Goal: Complete application form

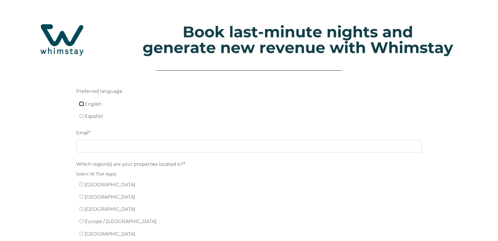
click at [82, 104] on input "English" at bounding box center [82, 104] width 4 height 4
checkbox input "true"
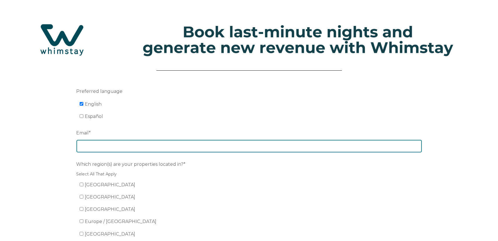
click at [104, 146] on input "Email *" at bounding box center [248, 146] width 345 height 13
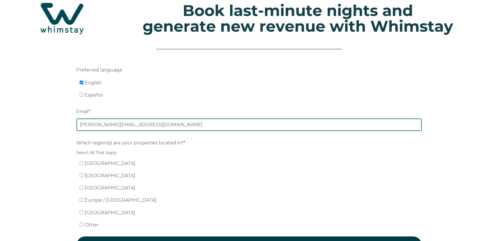
scroll to position [25, 0]
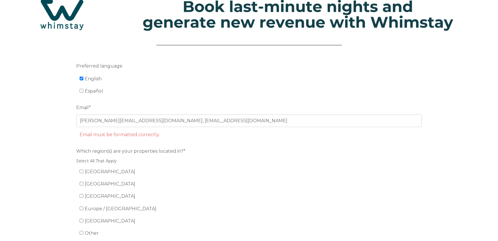
click at [184, 132] on li "Email must be formatted correctly." at bounding box center [252, 134] width 345 height 9
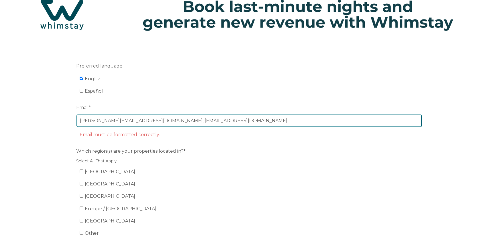
click at [143, 120] on input "john@pmimetrolakes.com, info@pmimetrolakes.com" at bounding box center [248, 121] width 345 height 13
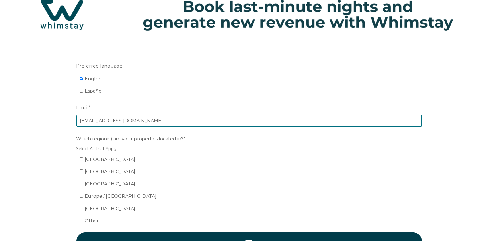
type input "info@pmimetrolakes.com"
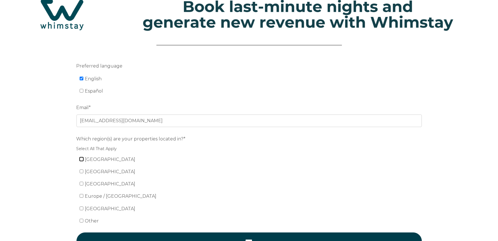
click at [80, 160] on input "United States" at bounding box center [82, 159] width 4 height 4
checkbox input "true"
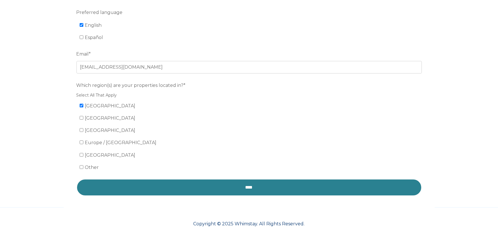
click at [246, 182] on input "****" at bounding box center [248, 187] width 345 height 17
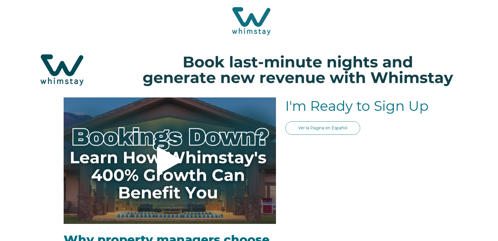
select select "US"
select select "Standard"
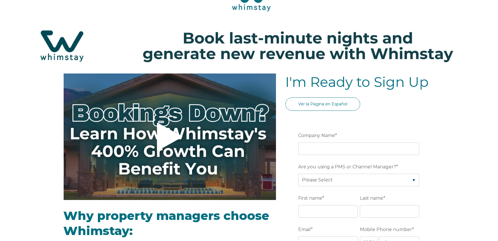
scroll to position [34, 0]
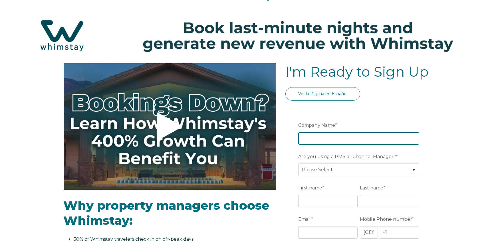
click at [310, 138] on input "Company Name *" at bounding box center [358, 138] width 121 height 13
type input "pmimetrolakes"
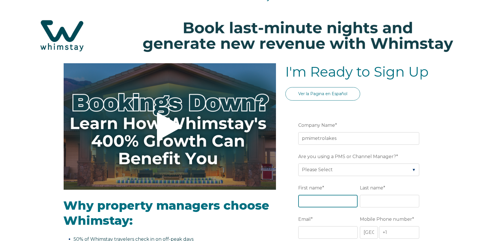
type input "[PERSON_NAME]"
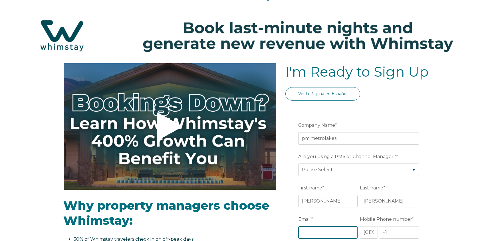
type input "[PERSON_NAME][EMAIL_ADDRESS][DOMAIN_NAME]"
type input "poinciana"
type input "Florida"
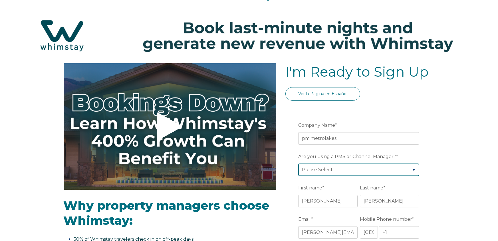
click at [406, 165] on select "Please Select Barefoot BookingPal Boost Brightside CiiRUS Escapia Guesty Hostaw…" at bounding box center [358, 170] width 121 height 13
select select "Guesty"
click at [298, 164] on select "Please Select Barefoot BookingPal Boost Brightside CiiRUS Escapia Guesty Hostaw…" at bounding box center [358, 170] width 121 height 13
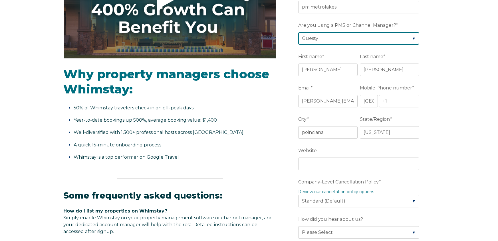
scroll to position [167, 0]
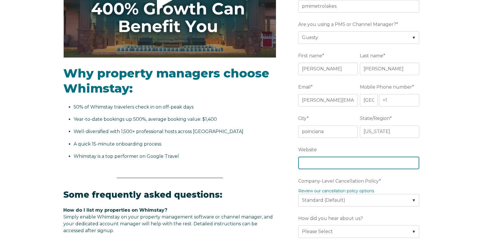
click at [324, 162] on input "Website" at bounding box center [358, 163] width 121 height 13
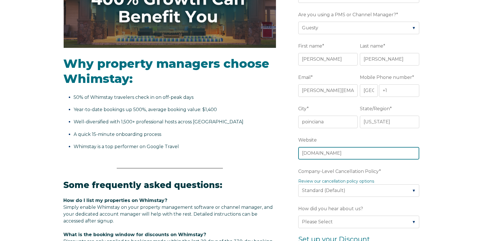
scroll to position [183, 0]
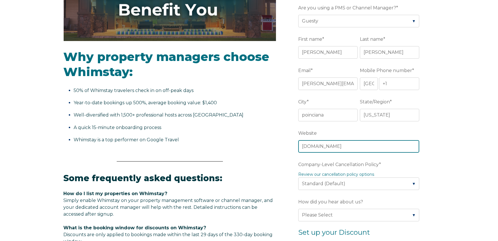
type input "pmimetrolakes.com"
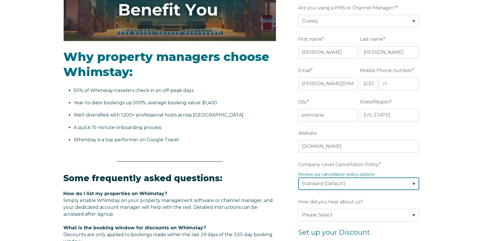
click at [405, 185] on select "Please Select Partial Standard (Default) Moderate Strict" at bounding box center [358, 184] width 121 height 13
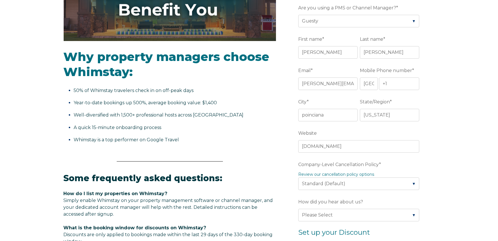
click at [435, 158] on div "Video player - SSOB Pitch Vid Thumbnail - Click to play video Why property mana…" at bounding box center [249, 185] width 498 height 543
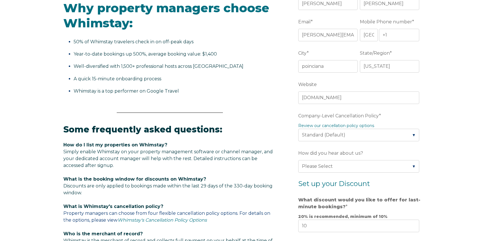
scroll to position [242, 0]
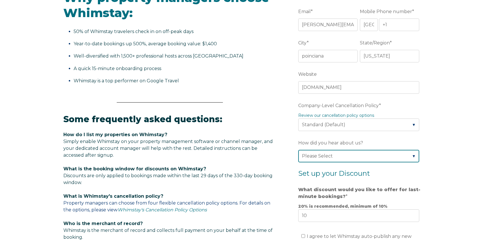
click at [410, 156] on select "Please Select Found Whimstay through a Google search Spoke to a Whimstay salesp…" at bounding box center [358, 156] width 121 height 13
select select "Whimstay Sales"
click at [298, 150] on select "Please Select Found Whimstay through a Google search Spoke to a Whimstay salesp…" at bounding box center [358, 156] width 121 height 13
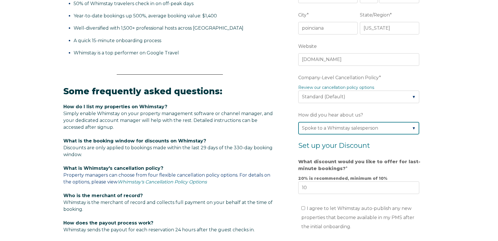
scroll to position [291, 0]
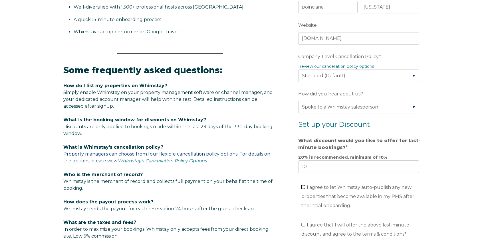
click at [304, 188] on input "I agree to let Whimstay auto-publish any new properties that become available i…" at bounding box center [303, 187] width 4 height 4
checkbox input "true"
click at [303, 223] on input "I agree that I will offer the above last-minute discount and agree to the terms…" at bounding box center [303, 225] width 4 height 4
checkbox input "true"
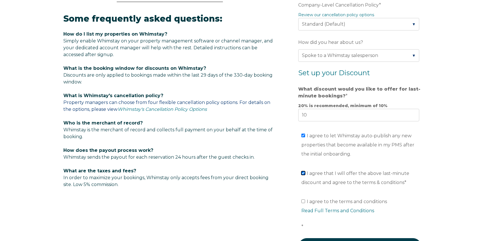
scroll to position [345, 0]
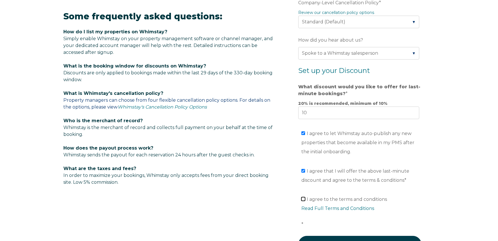
click at [303, 200] on input "I agree to the terms and conditions Read Full Terms and Conditions *" at bounding box center [303, 199] width 4 height 4
checkbox input "true"
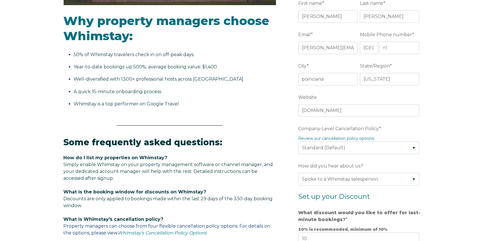
scroll to position [219, 0]
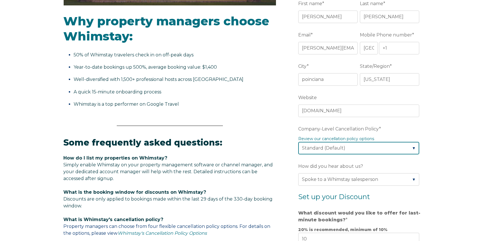
click at [383, 146] on select "Please Select Partial Standard (Default) Moderate Strict" at bounding box center [358, 148] width 121 height 13
click at [420, 129] on label "Company-Level Cancellation Policy *" at bounding box center [359, 129] width 123 height 10
click at [419, 142] on select "Please Select Partial Standard (Default) Moderate Strict" at bounding box center [358, 148] width 121 height 13
click at [414, 146] on select "Please Select Partial Standard (Default) Moderate Strict" at bounding box center [358, 148] width 121 height 13
select select "Moderate"
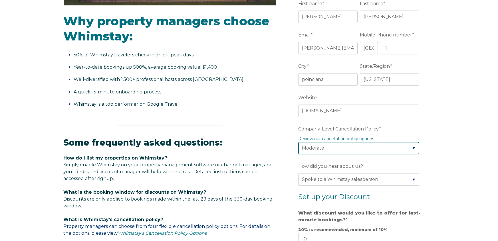
click at [298, 142] on select "Please Select Partial Standard (Default) Moderate Strict" at bounding box center [358, 148] width 121 height 13
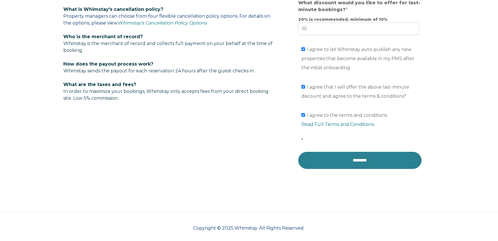
scroll to position [433, 0]
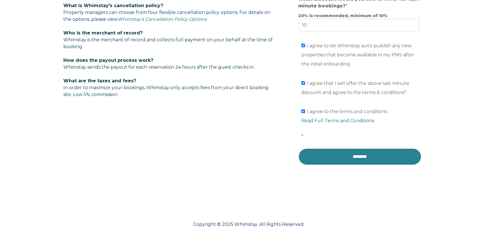
click at [367, 149] on input "********" at bounding box center [359, 156] width 123 height 17
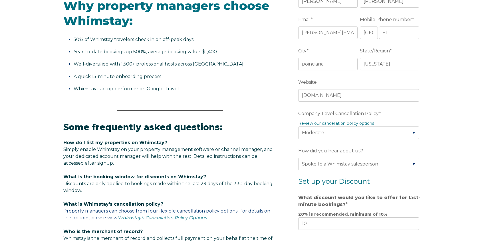
scroll to position [112, 0]
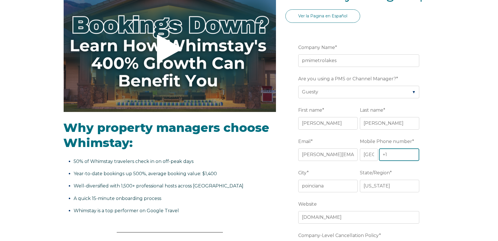
click at [394, 157] on input "+1" at bounding box center [399, 155] width 41 height 13
click at [405, 154] on input "+1 407-4400812" at bounding box center [399, 155] width 41 height 13
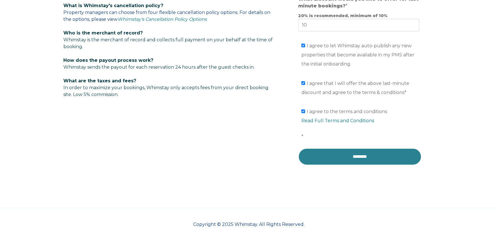
scroll to position [0, 0]
click at [382, 149] on input "********" at bounding box center [359, 156] width 123 height 17
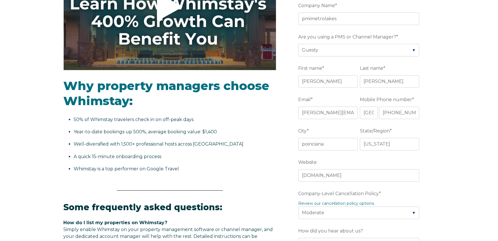
scroll to position [154, 0]
click at [416, 111] on input "+1 407-440-0812" at bounding box center [399, 113] width 41 height 13
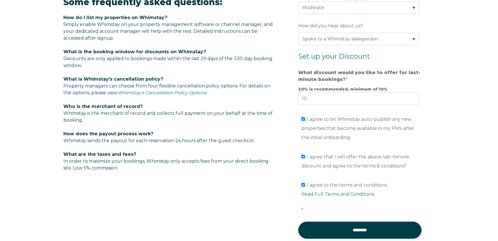
scroll to position [419, 0]
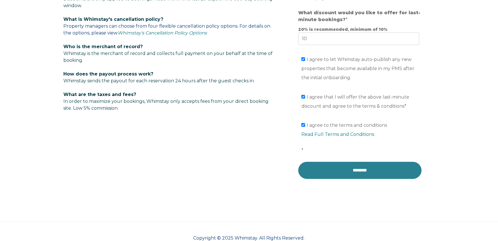
type input "+1 4074400812"
click at [355, 166] on input "********" at bounding box center [359, 170] width 123 height 17
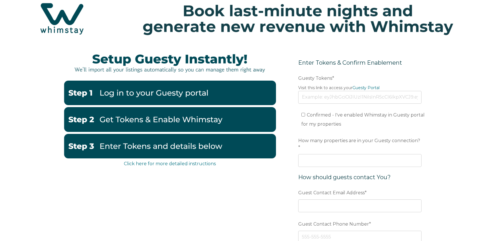
scroll to position [37, 0]
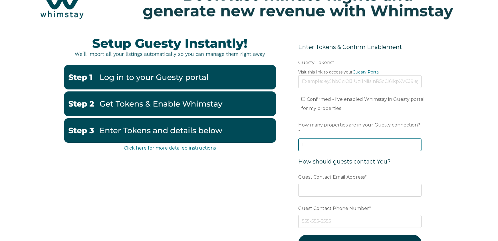
type input "1"
click at [416, 139] on input "1" at bounding box center [359, 145] width 123 height 13
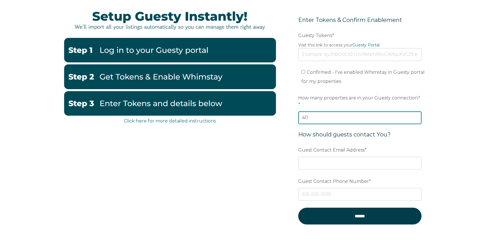
scroll to position [65, 0]
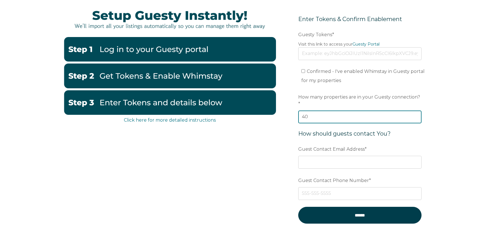
type input "40"
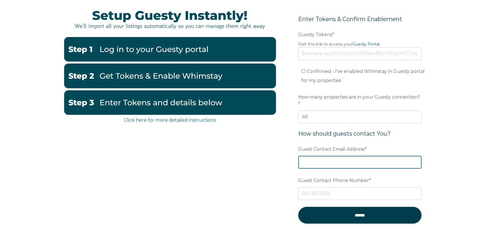
click at [339, 156] on input "Guest Contact Email Address *" at bounding box center [359, 162] width 123 height 13
type input "o"
type input "[EMAIL_ADDRESS][DOMAIN_NAME]"
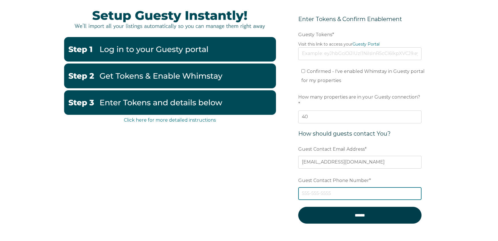
click at [341, 187] on input "Guest Contact Phone Number *" at bounding box center [359, 193] width 123 height 13
click at [302, 69] on input "Confirmed - I've enabled Whimstay in Guesty portal for my properties" at bounding box center [303, 71] width 4 height 4
checkbox input "true"
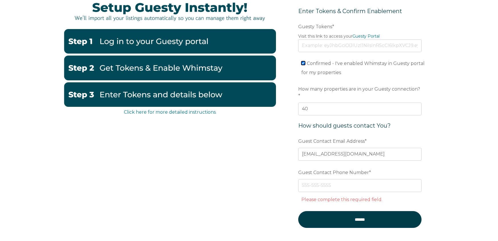
scroll to position [74, 0]
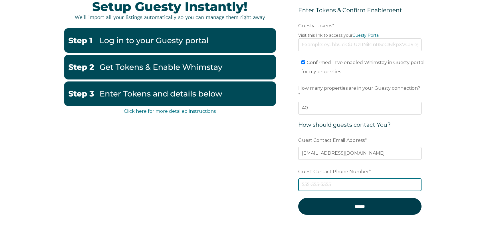
click at [339, 179] on input "Guest Contact Phone Number *" at bounding box center [359, 185] width 123 height 13
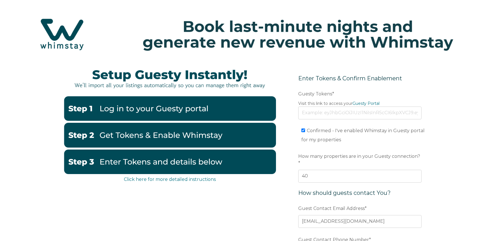
scroll to position [0, 0]
